Goal: Answer question/provide support: Share knowledge or assist other users

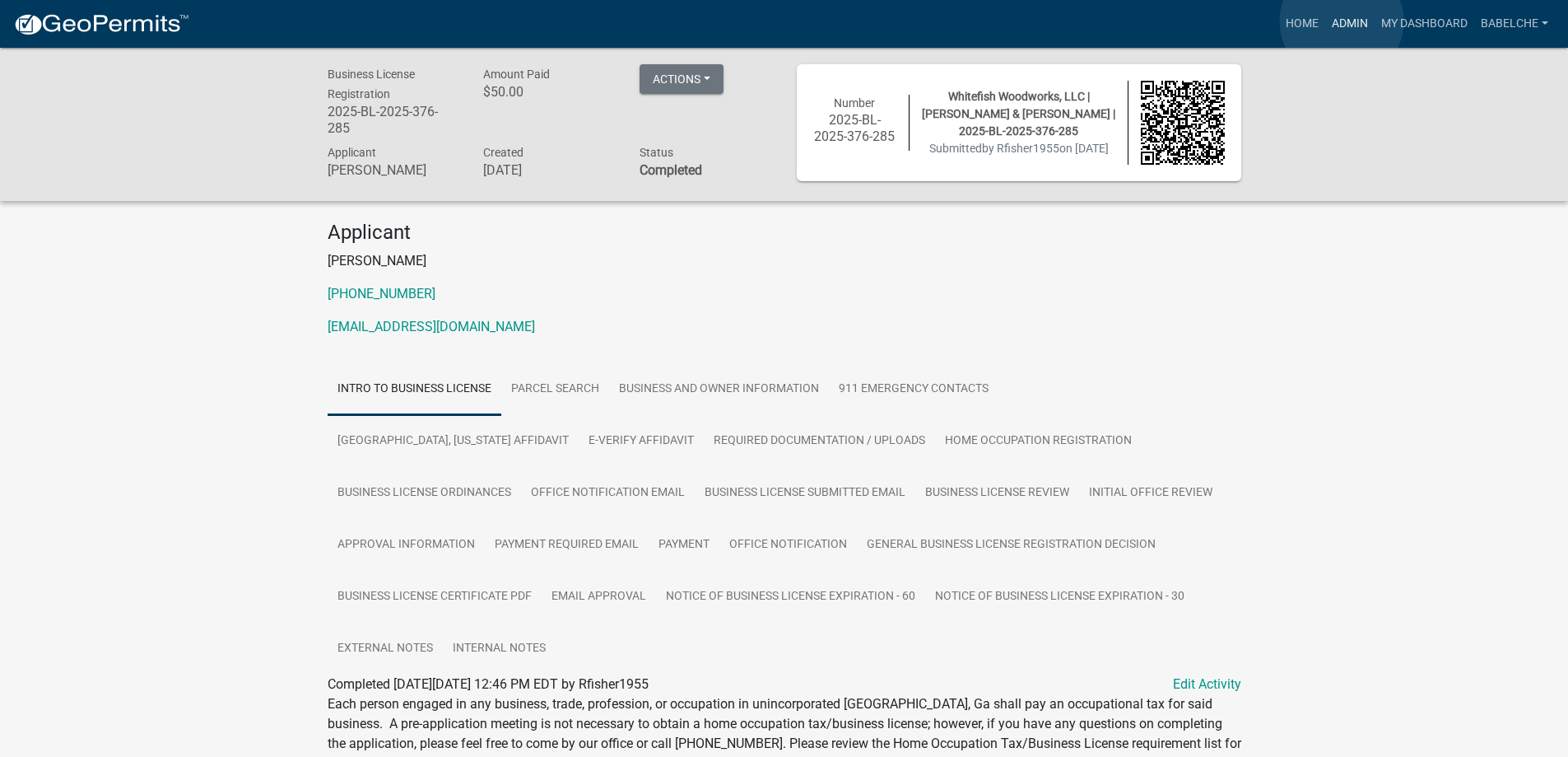
click at [1342, 21] on link "Admin" at bounding box center [1350, 24] width 49 height 31
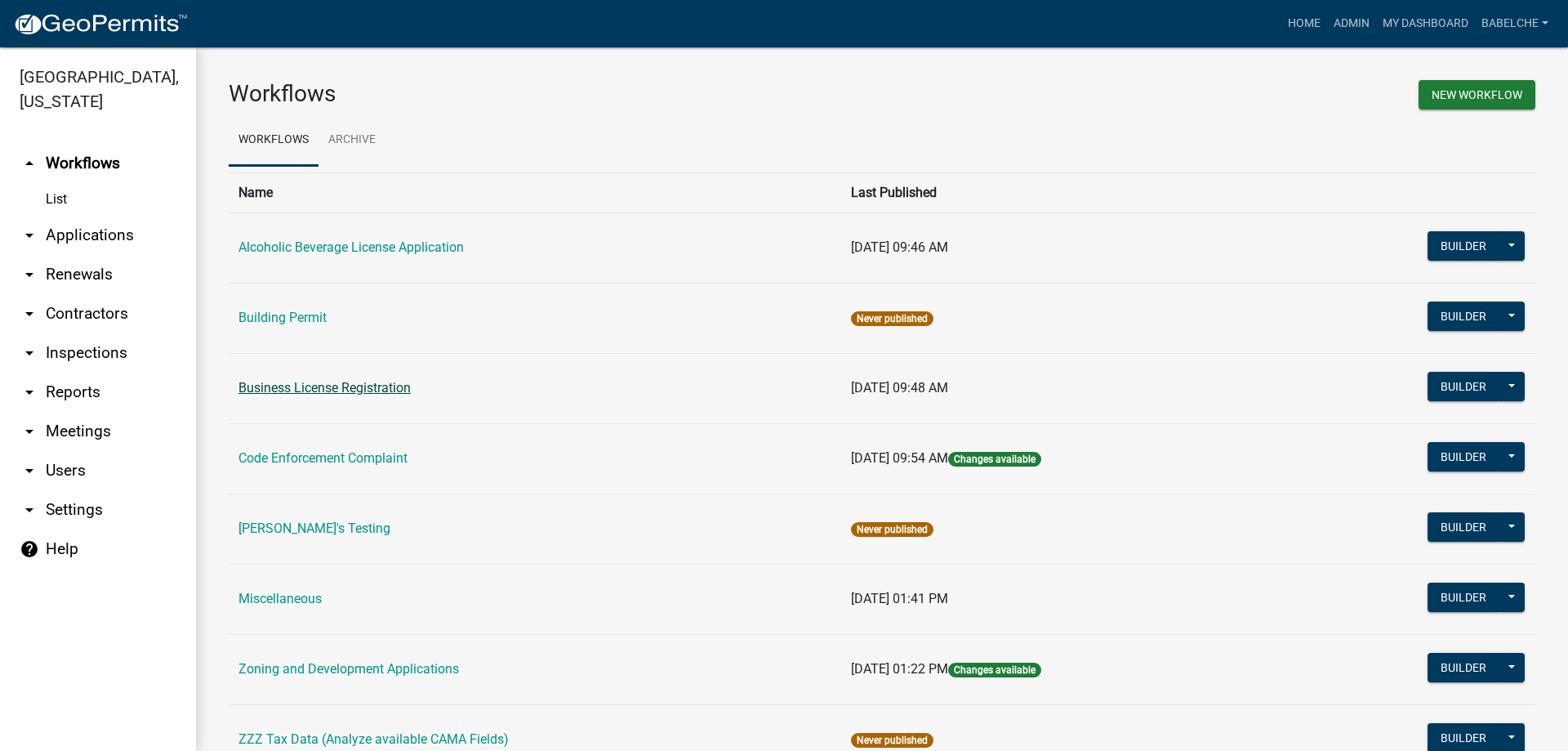
click at [407, 389] on link "Business License Registration" at bounding box center [324, 387] width 172 height 15
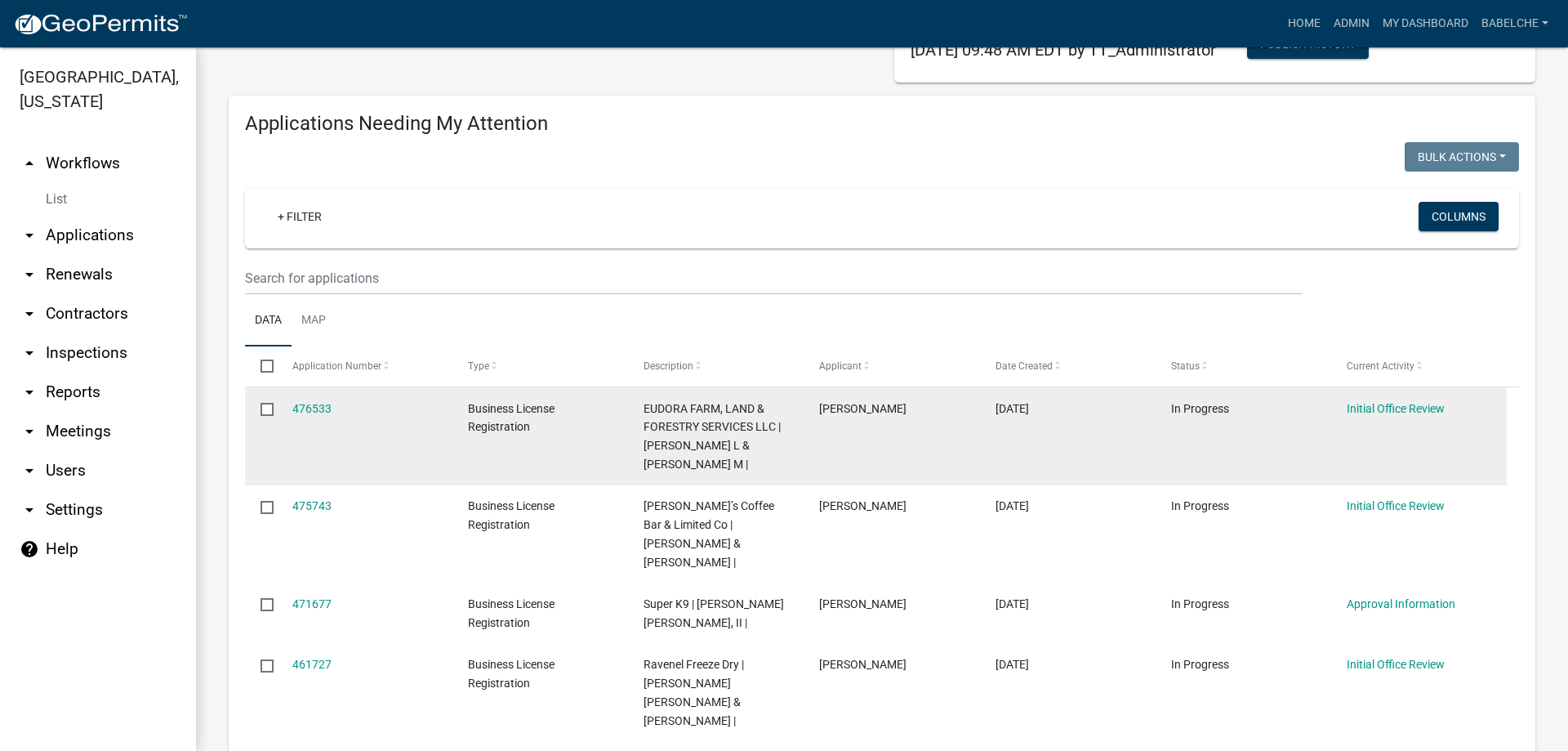
scroll to position [164, 0]
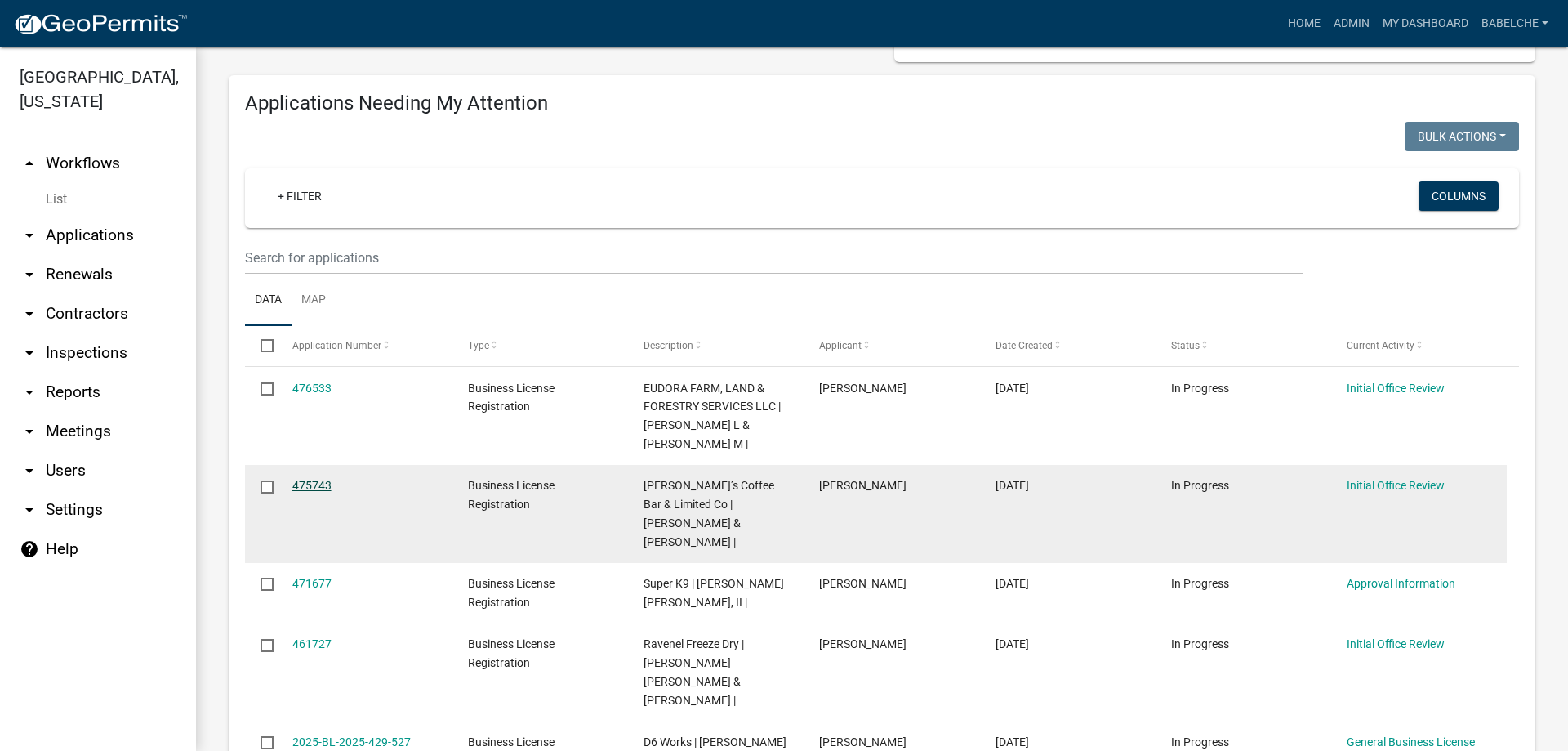
click at [305, 480] on link "475743" at bounding box center [312, 485] width 39 height 13
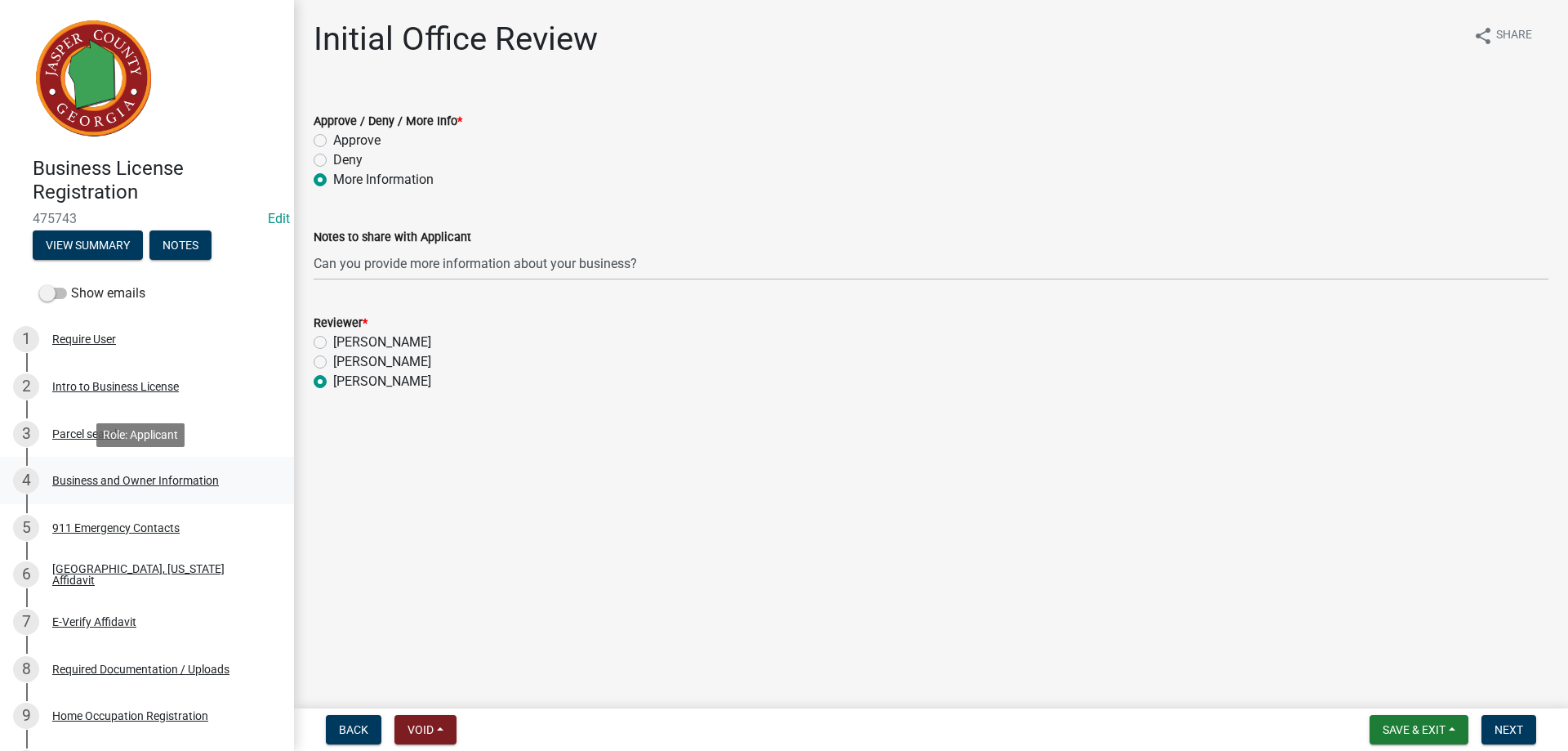
click at [93, 479] on div "Business and Owner Information" at bounding box center [136, 480] width 166 height 11
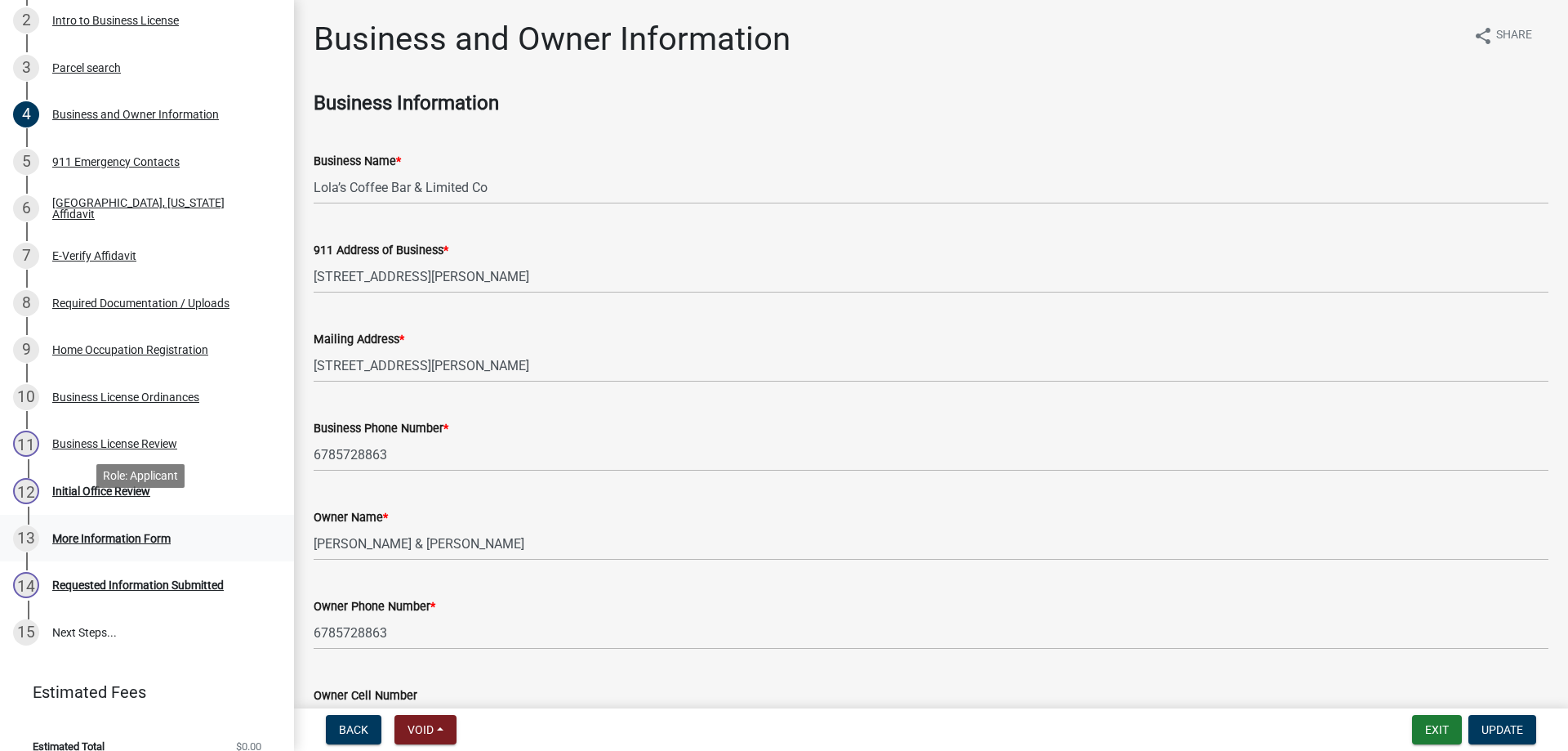
scroll to position [387, 0]
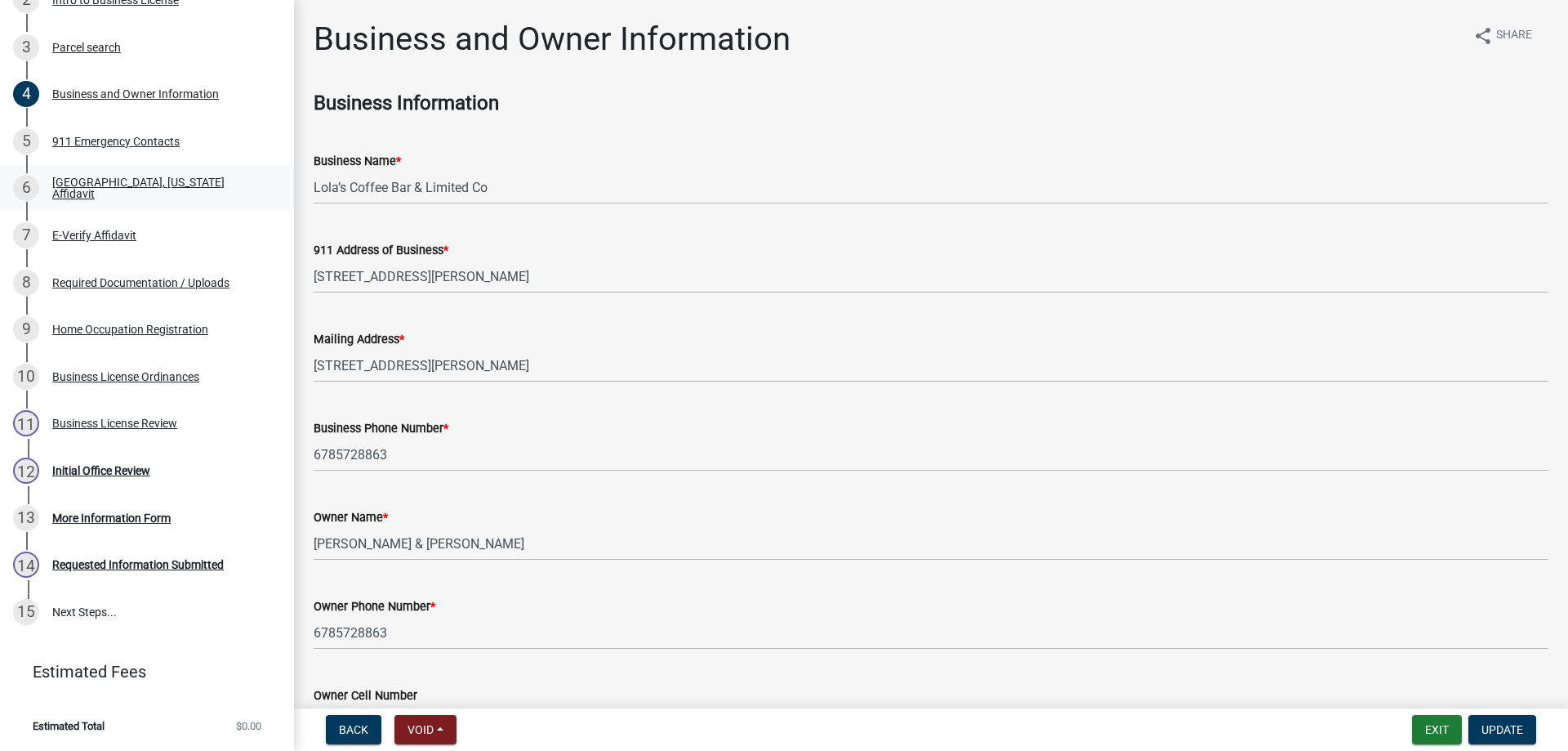
click at [173, 196] on div "6 Jasper County, Georgia Affidavit" at bounding box center [141, 188] width 254 height 26
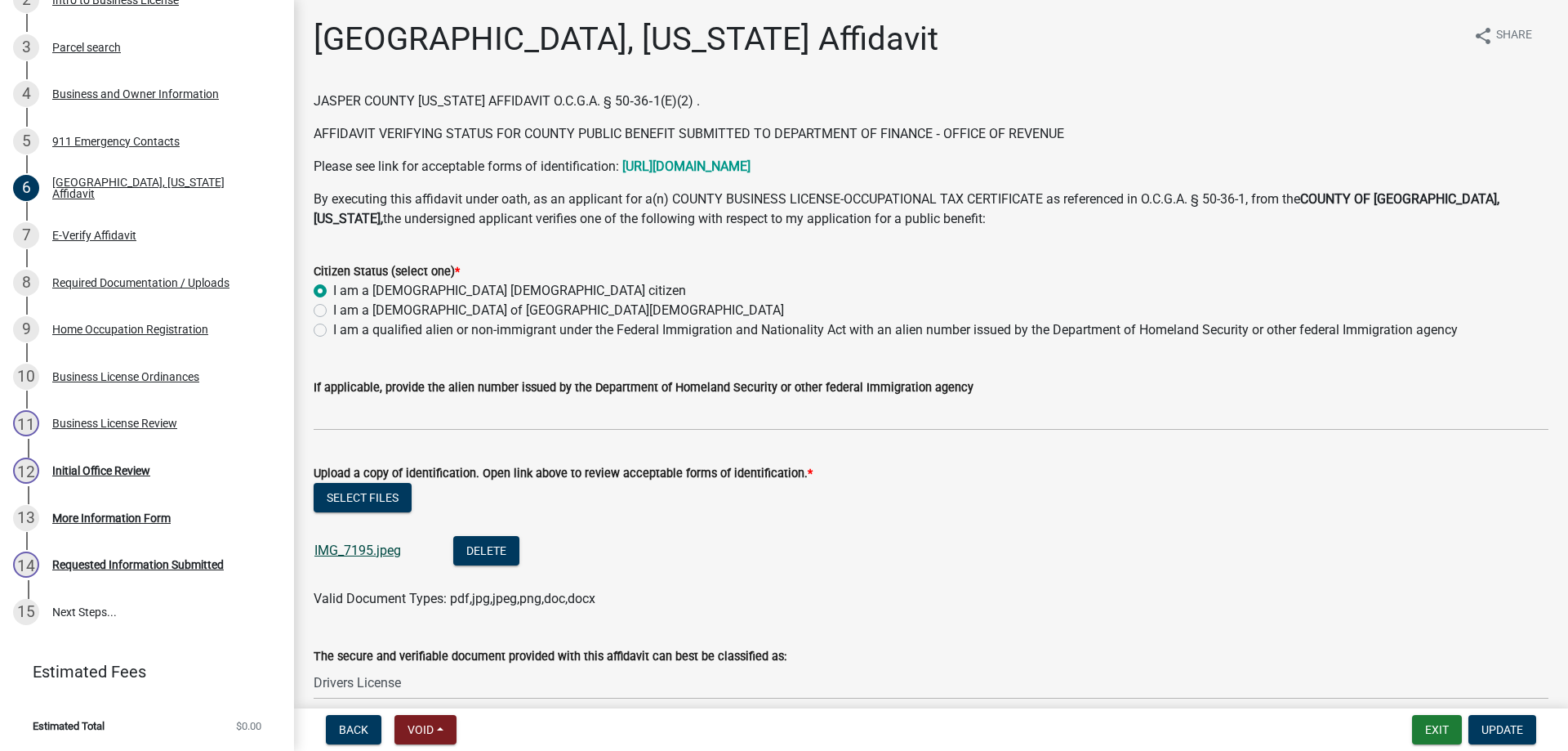
click at [370, 552] on link "IMG_7195.jpeg" at bounding box center [358, 550] width 86 height 15
